Goal: Transaction & Acquisition: Purchase product/service

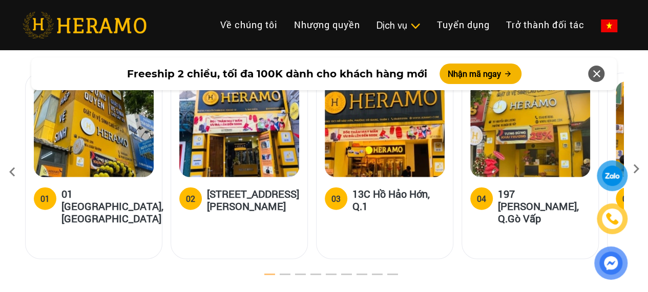
scroll to position [3073, 0]
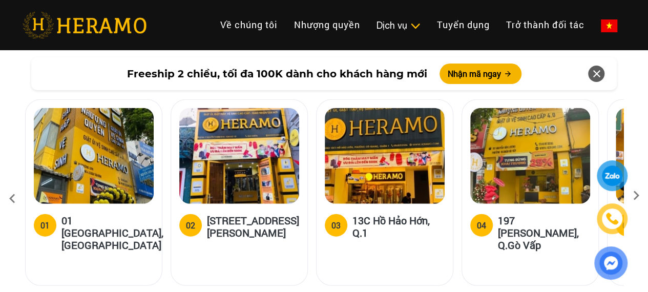
click at [630, 170] on div at bounding box center [611, 219] width 50 height 119
click at [639, 196] on icon at bounding box center [636, 199] width 18 height 7
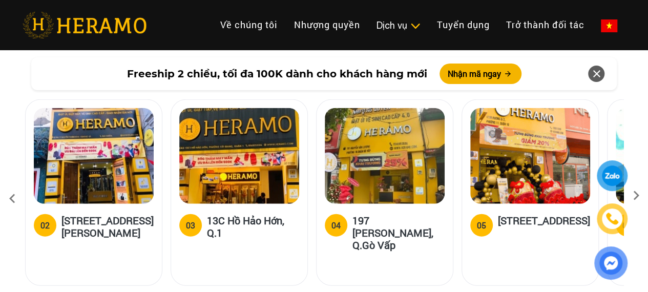
click at [638, 196] on icon at bounding box center [636, 199] width 18 height 7
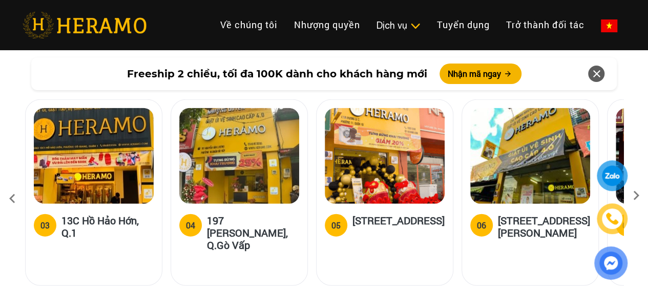
click at [638, 196] on icon at bounding box center [636, 199] width 18 height 7
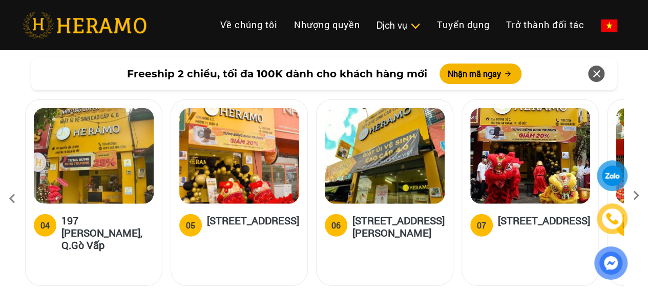
click at [638, 196] on icon at bounding box center [636, 199] width 18 height 7
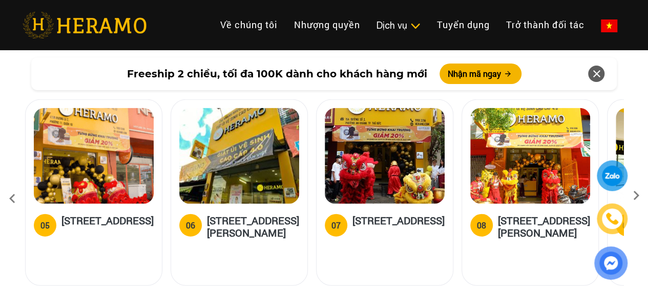
click at [638, 196] on icon at bounding box center [636, 199] width 18 height 7
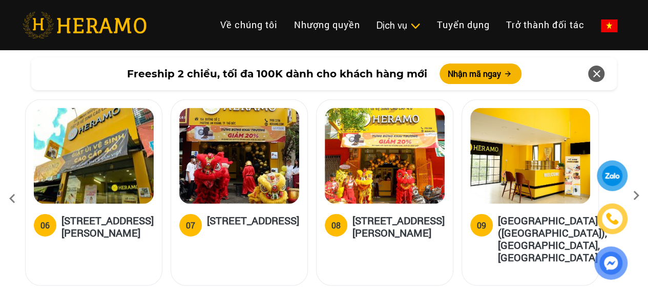
click at [638, 196] on icon at bounding box center [636, 199] width 18 height 7
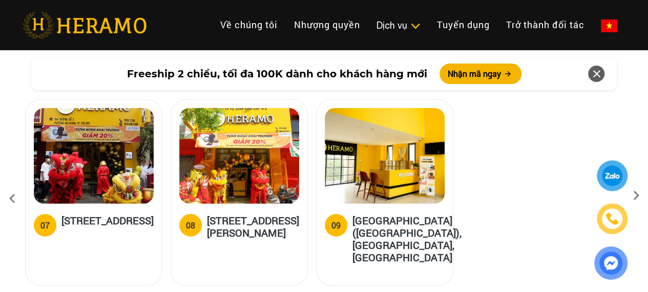
click at [246, 214] on h5 "[STREET_ADDRESS][PERSON_NAME]" at bounding box center [253, 226] width 92 height 25
click at [265, 173] on img at bounding box center [239, 156] width 120 height 96
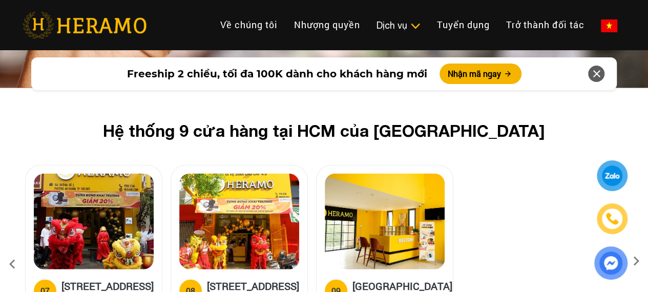
scroll to position [3038, 0]
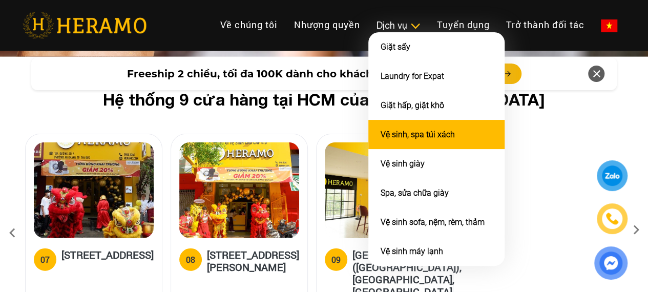
click at [380, 139] on link "Vệ sinh, spa túi xách" at bounding box center [417, 135] width 74 height 10
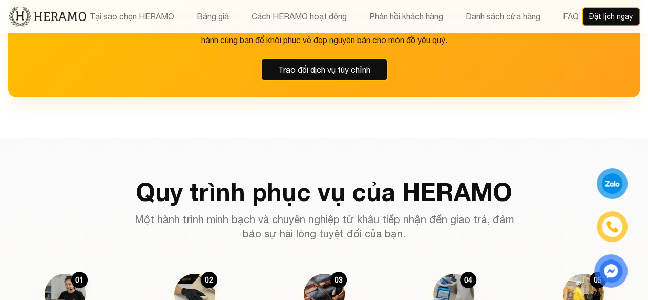
scroll to position [1672, 0]
